Goal: Task Accomplishment & Management: Use online tool/utility

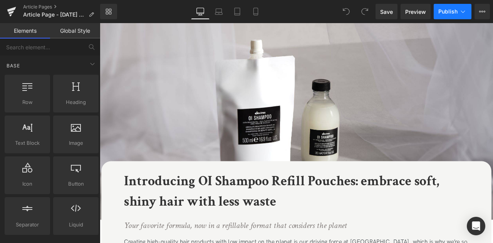
click at [465, 15] on button "Publish" at bounding box center [453, 11] width 38 height 15
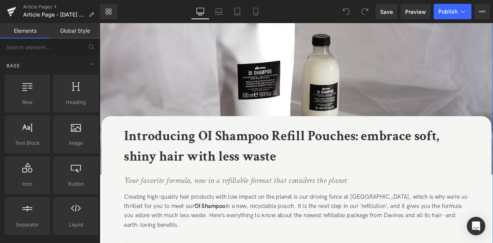
scroll to position [30, 0]
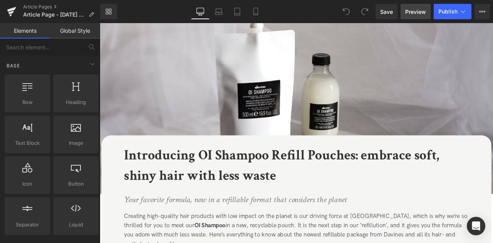
click at [408, 8] on span "Preview" at bounding box center [415, 12] width 21 height 8
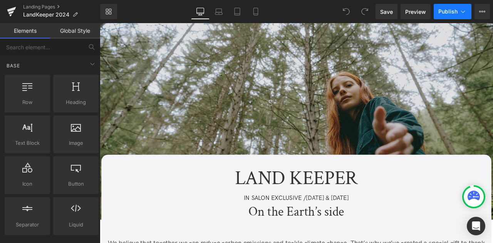
click at [464, 9] on icon at bounding box center [463, 12] width 8 height 8
